Goal: Communication & Community: Answer question/provide support

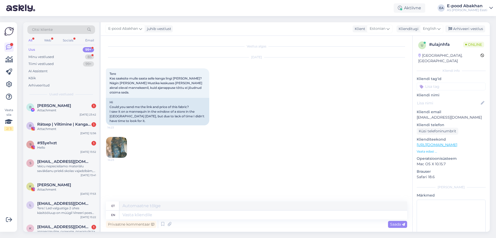
type textarea "Tere! See on kaalu puuvillane dekoratiiv, SKU 1014712"
drag, startPoint x: 239, startPoint y: 215, endPoint x: 25, endPoint y: 196, distance: 215.4
click at [25, 196] on div "Otsi kliente All Web Socials Email Uus 99+ Minu vestlused 83 Tiimi vestlused 99…" at bounding box center [256, 126] width 467 height 209
click at [394, 221] on span "Saada" at bounding box center [397, 223] width 15 height 5
click at [147, 207] on textarea at bounding box center [263, 205] width 288 height 9
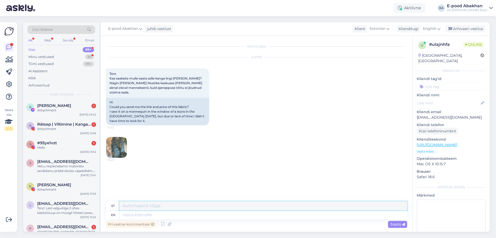
paste textarea "Tere! See on kaalu puuvillane dekoratiiv, SKU 1014712"
type textarea "Tere! See on kaalu puuvillane dekoratiiv, SKU 1014712"
click at [395, 224] on span "Saada" at bounding box center [397, 223] width 15 height 5
click at [395, 223] on span "Saada" at bounding box center [397, 223] width 15 height 5
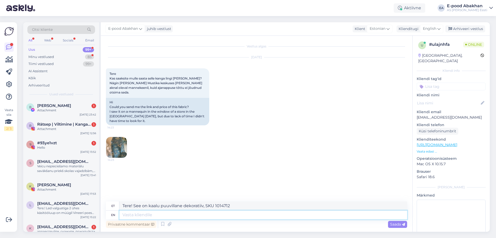
click at [146, 213] on textarea at bounding box center [263, 214] width 288 height 9
paste textarea "Tere! See on kaalu puuvillane dekoratiiv, SKU 1014712"
type textarea "Tere! See on kaalu puuvillane dekoratiiv, SKU 1014712"
click at [395, 222] on span "Saada" at bounding box center [397, 223] width 15 height 5
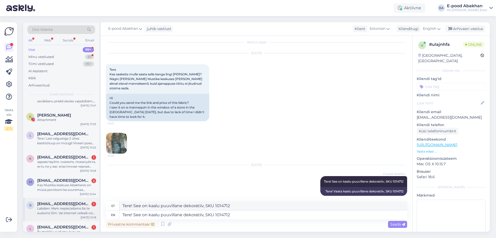
scroll to position [103, 0]
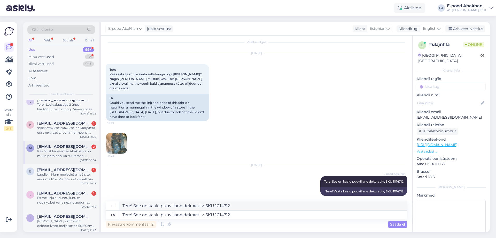
click at [59, 152] on div "Kas Mustika keskuse Abakhanis on müüa porolooni ka suuremas mõõdus kui tooli põ…" at bounding box center [66, 153] width 59 height 9
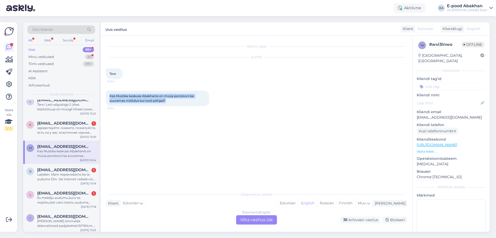
drag, startPoint x: 172, startPoint y: 100, endPoint x: 103, endPoint y: 96, distance: 69.4
click at [103, 96] on div "Vestlus algas [DATE] Tere 10:54 Kas Mustika keskuse Abakhanis on müüa porolooni…" at bounding box center [257, 134] width 312 height 196
copy span "Kas Mustika keskuse Abakhanis on müüa porolooni ka suuremas mõõdus kui tooli põ…"
click at [262, 215] on div "Estonian to English Võta vestlus üle" at bounding box center [256, 219] width 41 height 9
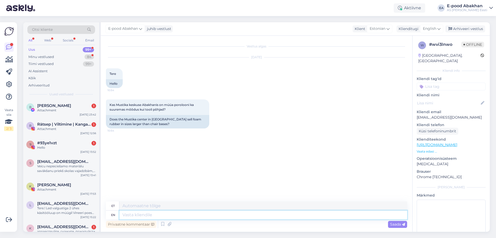
click at [139, 215] on textarea at bounding box center [263, 214] width 288 height 9
paste textarea "praegu olemas 200x160x1, 200x160x2 ja 160x100x1"
type textarea "Tere! praegu olemas 200x160x1, 200x160x2 ja 160x100x1"
click at [148, 213] on textarea "Tere! praegu olemas 200x160x1, 200x160x2 ja 160x100x1" at bounding box center [263, 214] width 288 height 9
type textarea "Tere! praegu olemas 200x160x1, 200x160x2 ja 160x100x1"
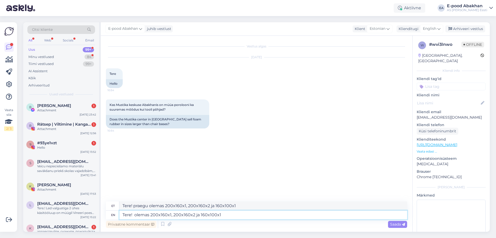
type textarea "Tere! H olemas 200x160x1, 200x160x2 ja 160x100x1"
type textarea "Tere! olemas 200x160x1, 200x160x2 ja 160x100x1"
type textarea "Tere! Hetj olemas 200x160x1, 200x160x2 ja 160x100x1"
type textarea "Tere! Hetkel on oelmas olemas 200x160x1, 200x160x2 ja 160x100x1"
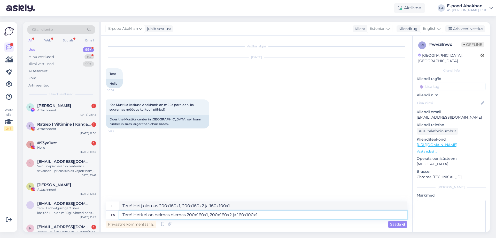
type textarea "Tere! Hetkel on oelmas olemas 200x160x1, 200x160x2 ja 160x100x1"
type textarea "Tere! Hetkel on olemas 200x160x1, 200x160x2 ja 160x100x1"
click at [257, 210] on div "et Tere! Hetkel on olemas 200x160x1, 200x160x2 ja 160x100x1" at bounding box center [256, 205] width 301 height 9
click at [250, 215] on textarea "Tere! Hetkel on olemas 200x160x1, 200x160x2 ja 160x100x1" at bounding box center [263, 214] width 288 height 9
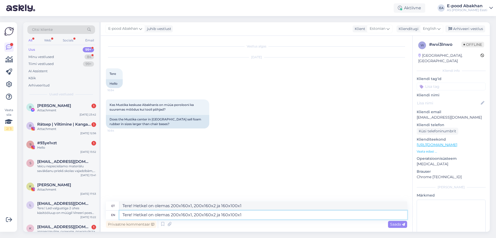
type textarea "Tere! Hetkel on olemas 200x160x1, 200x160x2 ja 160x100x1."
click at [396, 222] on span "Saada" at bounding box center [397, 223] width 15 height 5
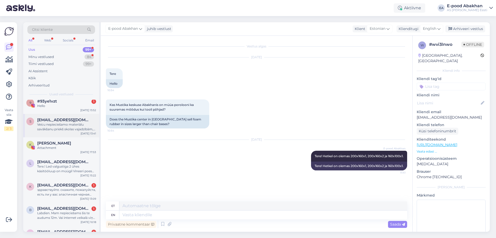
scroll to position [78, 0]
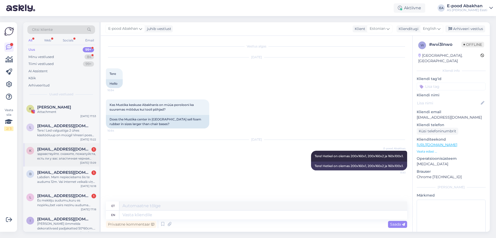
click at [61, 154] on div "здравствуйте. скажите, пожалуйста, есть ли у вас эластичная черная подкладочная…" at bounding box center [66, 155] width 59 height 9
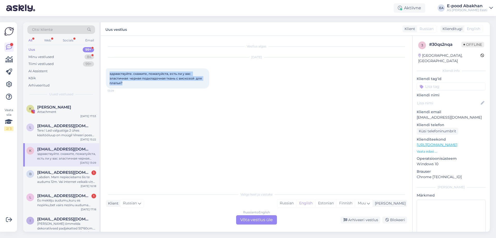
drag, startPoint x: 129, startPoint y: 81, endPoint x: 106, endPoint y: 73, distance: 24.8
click at [106, 73] on div "здравствуйте. скажите, пожалуйста, есть ли у вас эластичная черная подкладочная…" at bounding box center [157, 78] width 103 height 20
copy span "здравствуйте. скажите, пожалуйста, есть ли у вас эластичная черная подкладочная…"
